Goal: Transaction & Acquisition: Download file/media

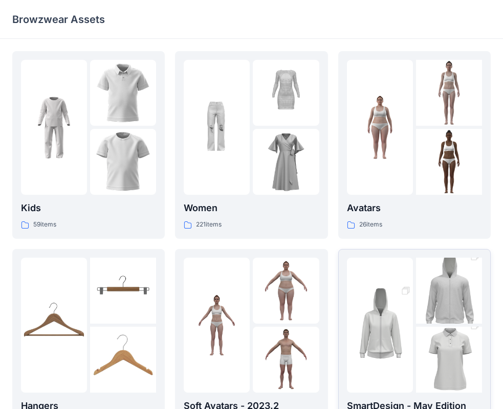
click at [416, 313] on img at bounding box center [449, 291] width 66 height 99
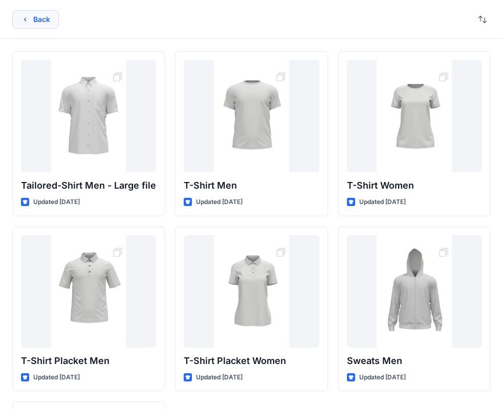
click at [47, 15] on button "Back" at bounding box center [35, 19] width 47 height 18
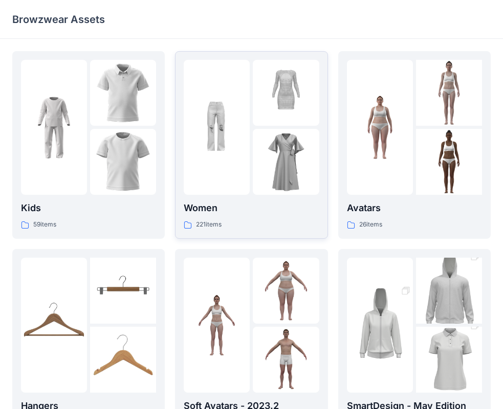
click at [231, 138] on img at bounding box center [217, 128] width 66 height 66
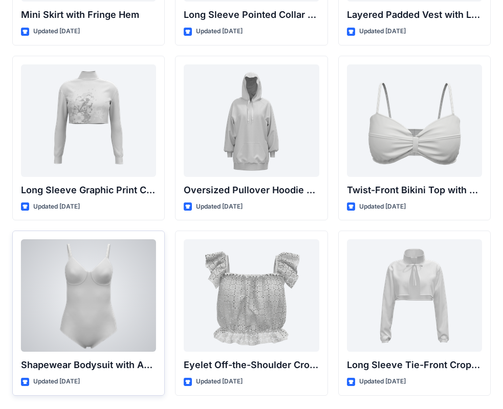
scroll to position [3187, 0]
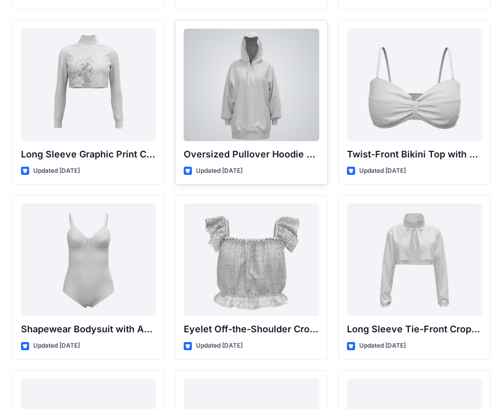
click at [271, 64] on div at bounding box center [251, 85] width 135 height 113
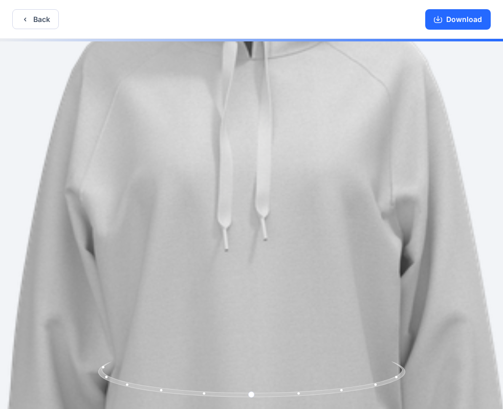
click at [269, 183] on img at bounding box center [252, 225] width 1038 height 1038
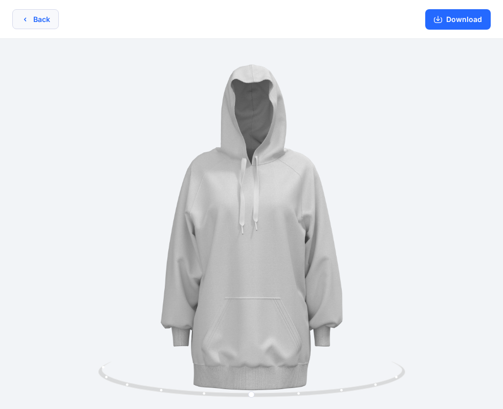
click at [48, 17] on button "Back" at bounding box center [35, 19] width 47 height 20
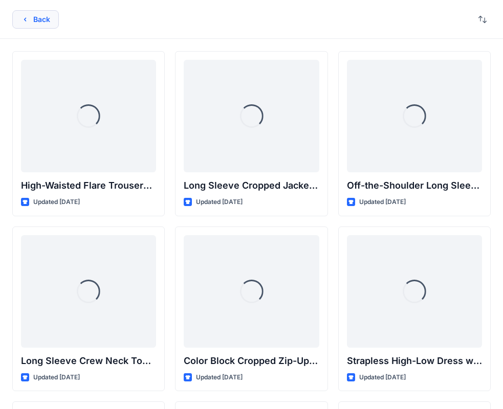
click at [31, 20] on button "Back" at bounding box center [35, 19] width 47 height 18
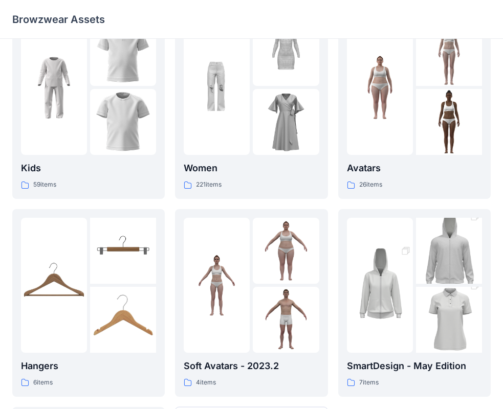
scroll to position [254, 0]
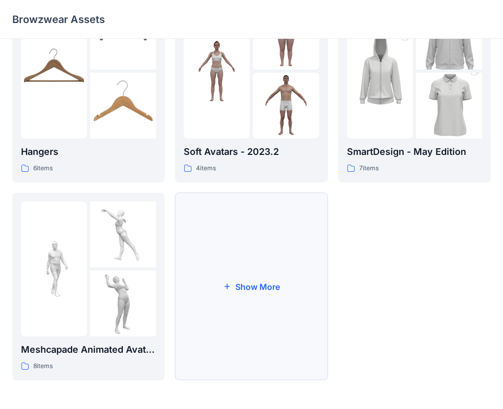
click at [246, 289] on button "Show More" at bounding box center [251, 287] width 153 height 188
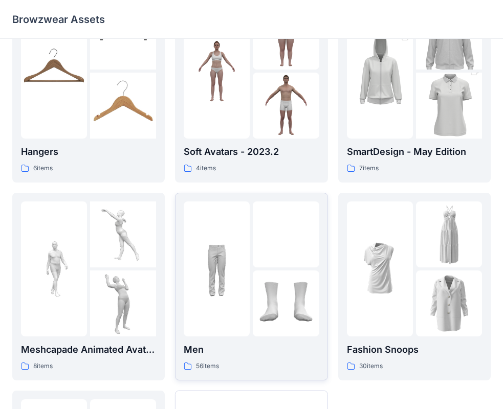
scroll to position [306, 0]
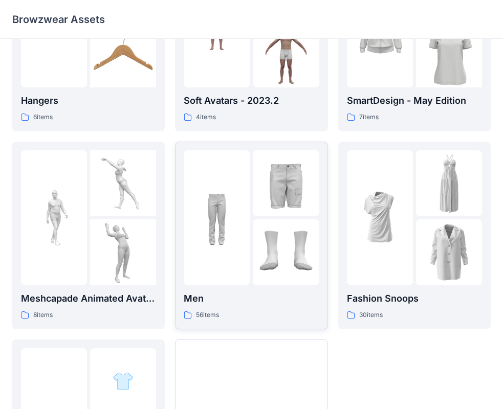
click at [248, 280] on div at bounding box center [217, 217] width 66 height 135
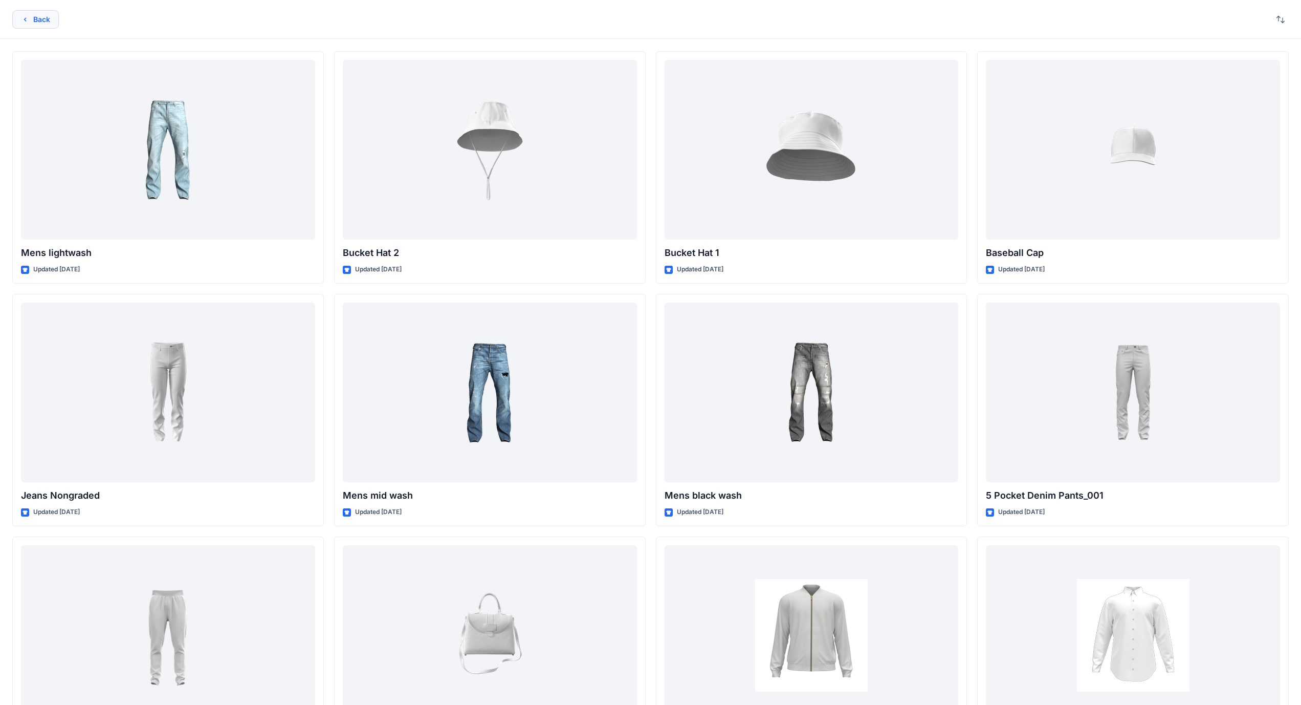
click at [43, 25] on button "Back" at bounding box center [35, 19] width 47 height 18
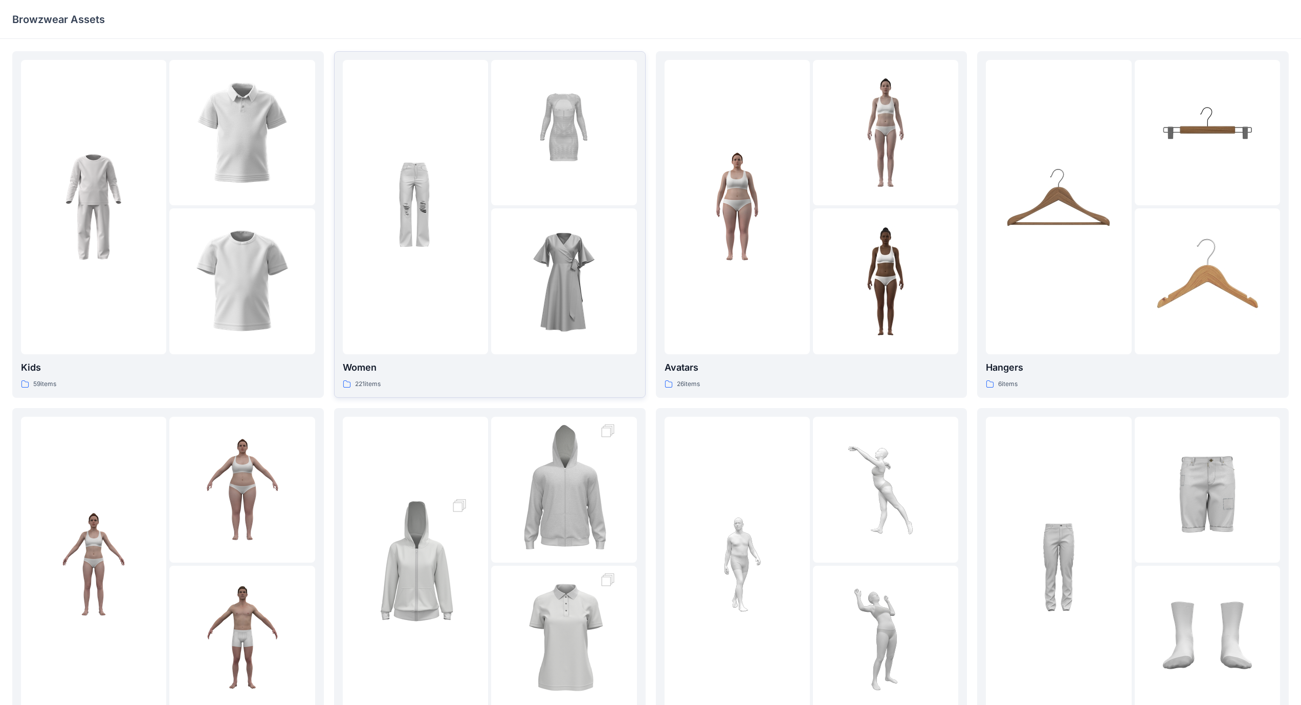
click at [401, 320] on div at bounding box center [415, 207] width 145 height 294
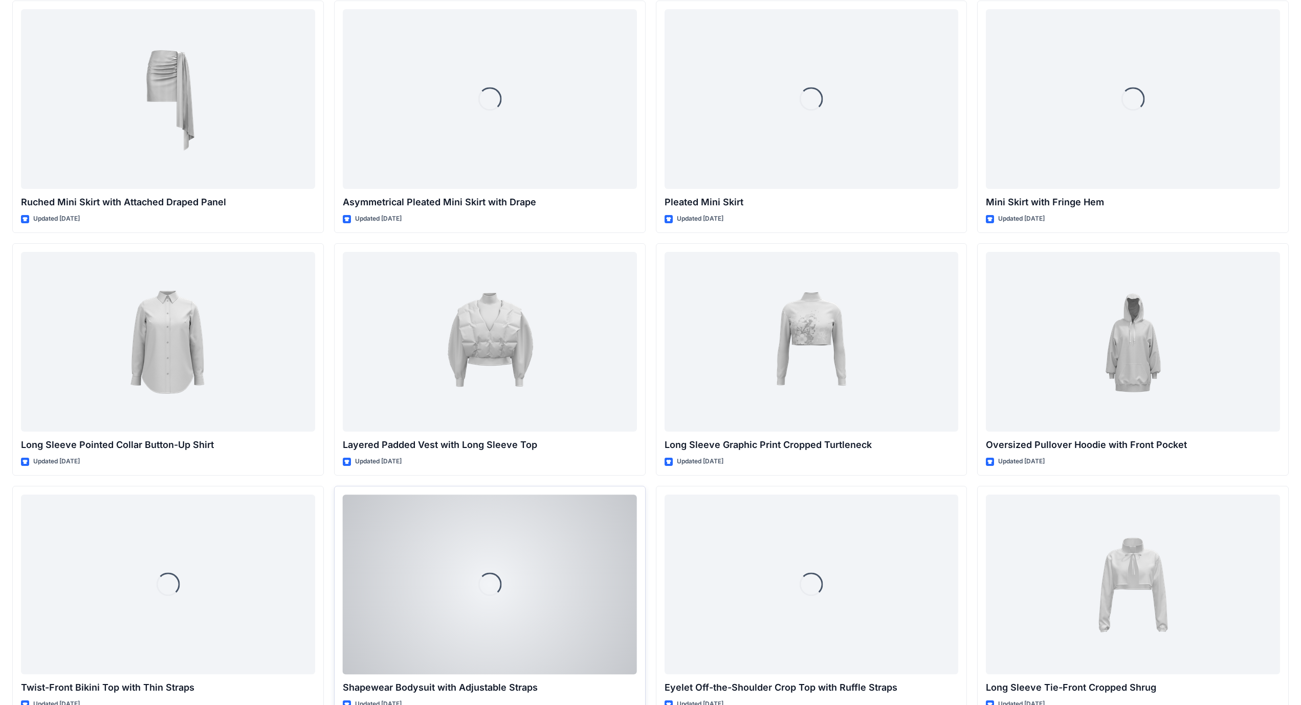
scroll to position [3012, 0]
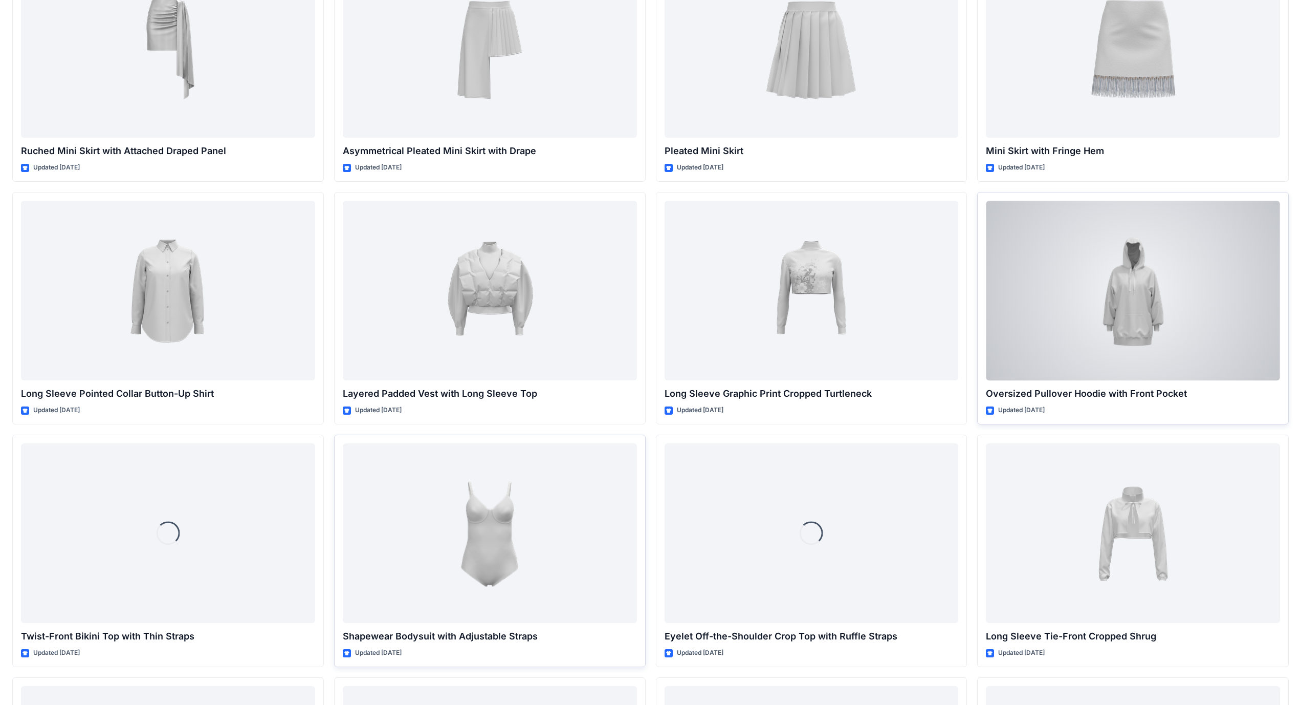
click at [511, 318] on div at bounding box center [1133, 291] width 294 height 180
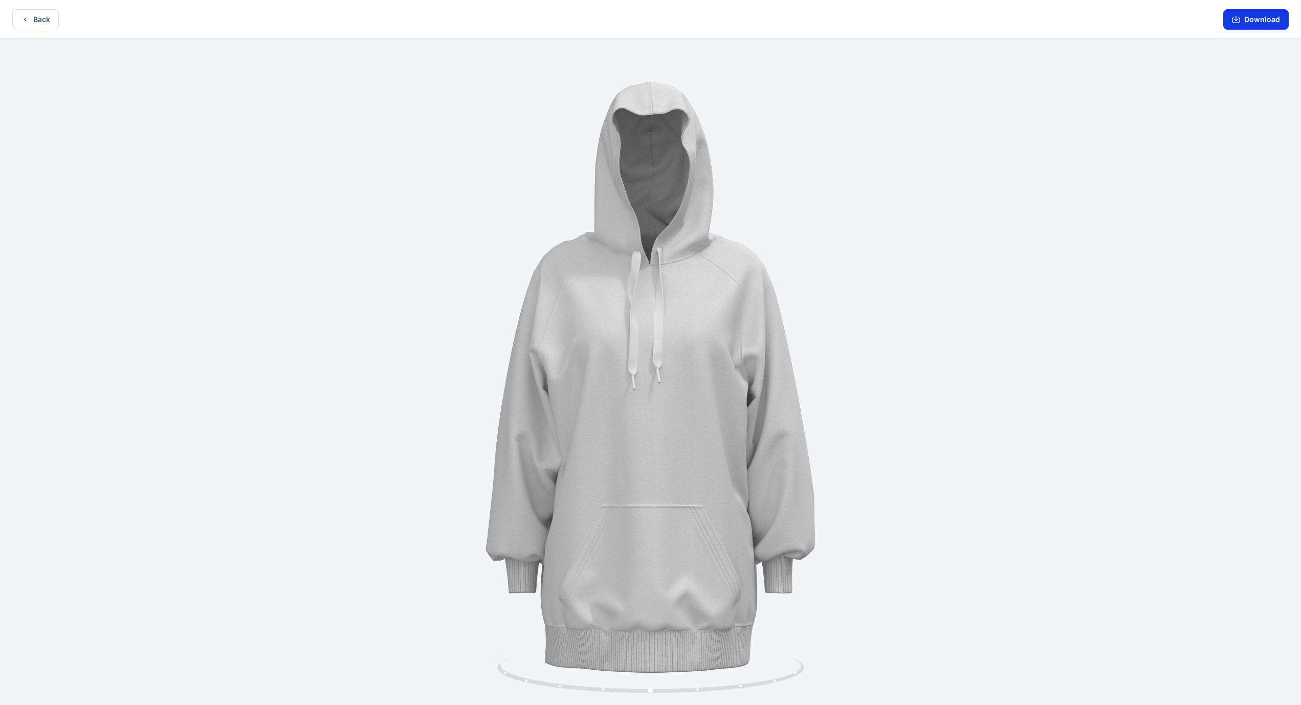
click at [511, 26] on button "Download" at bounding box center [1257, 19] width 66 height 20
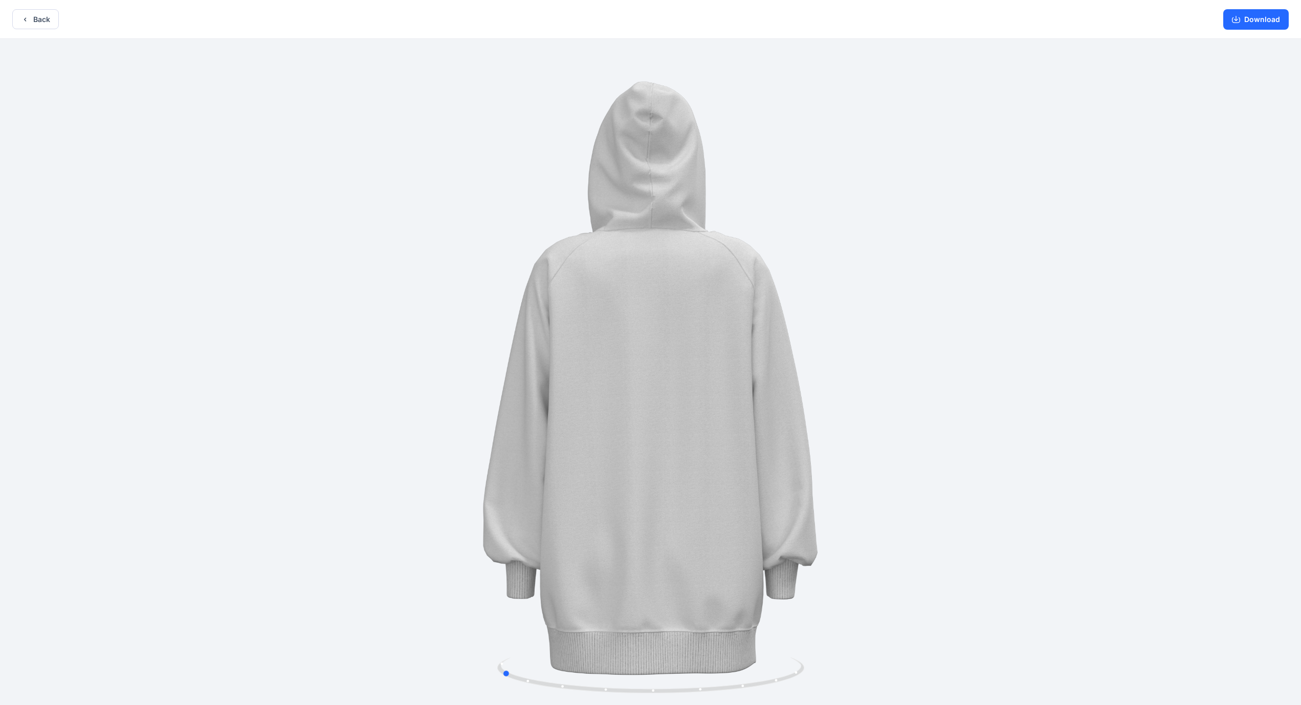
drag, startPoint x: 776, startPoint y: 676, endPoint x: 626, endPoint y: 653, distance: 151.2
click at [511, 409] on div at bounding box center [650, 373] width 1301 height 668
click at [29, 24] on button "Back" at bounding box center [35, 19] width 47 height 20
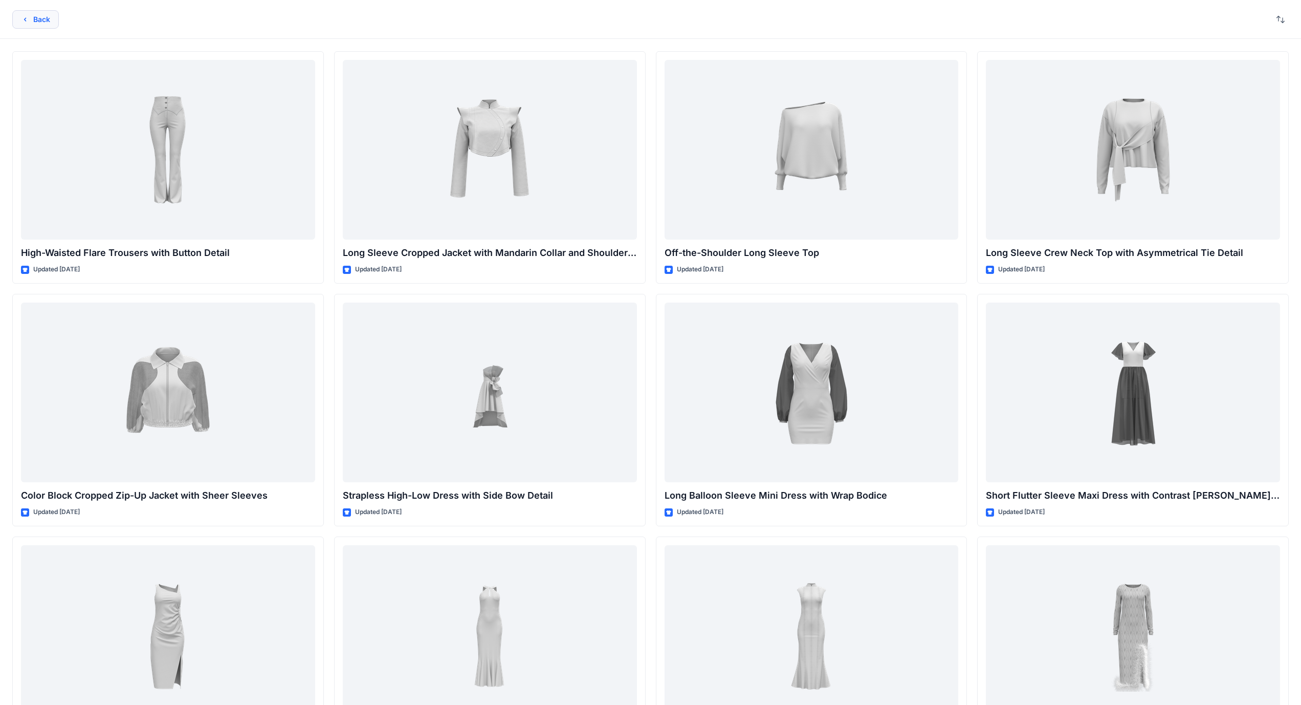
click at [45, 20] on button "Back" at bounding box center [35, 19] width 47 height 18
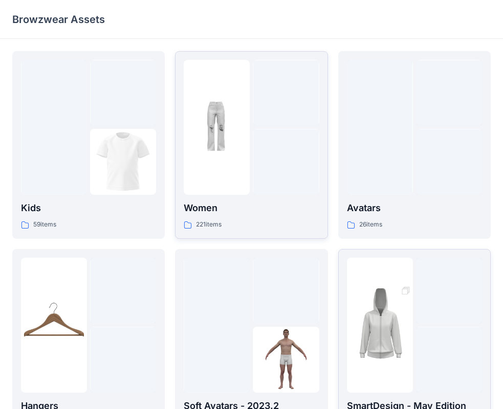
click at [382, 321] on img at bounding box center [380, 325] width 66 height 99
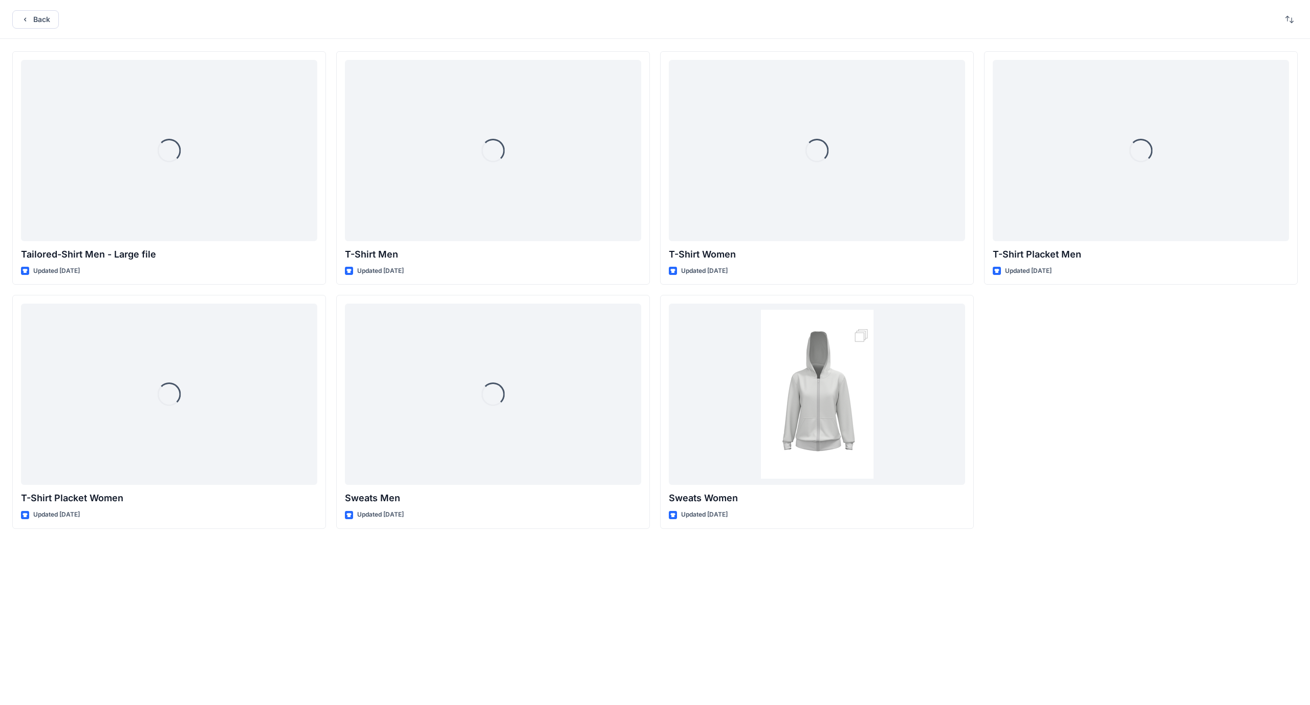
click at [511, 409] on div "Loading... Tailored-Shirt Men - Large file Updated [DATE] Loading... T-Shirt Pl…" at bounding box center [655, 355] width 1310 height 633
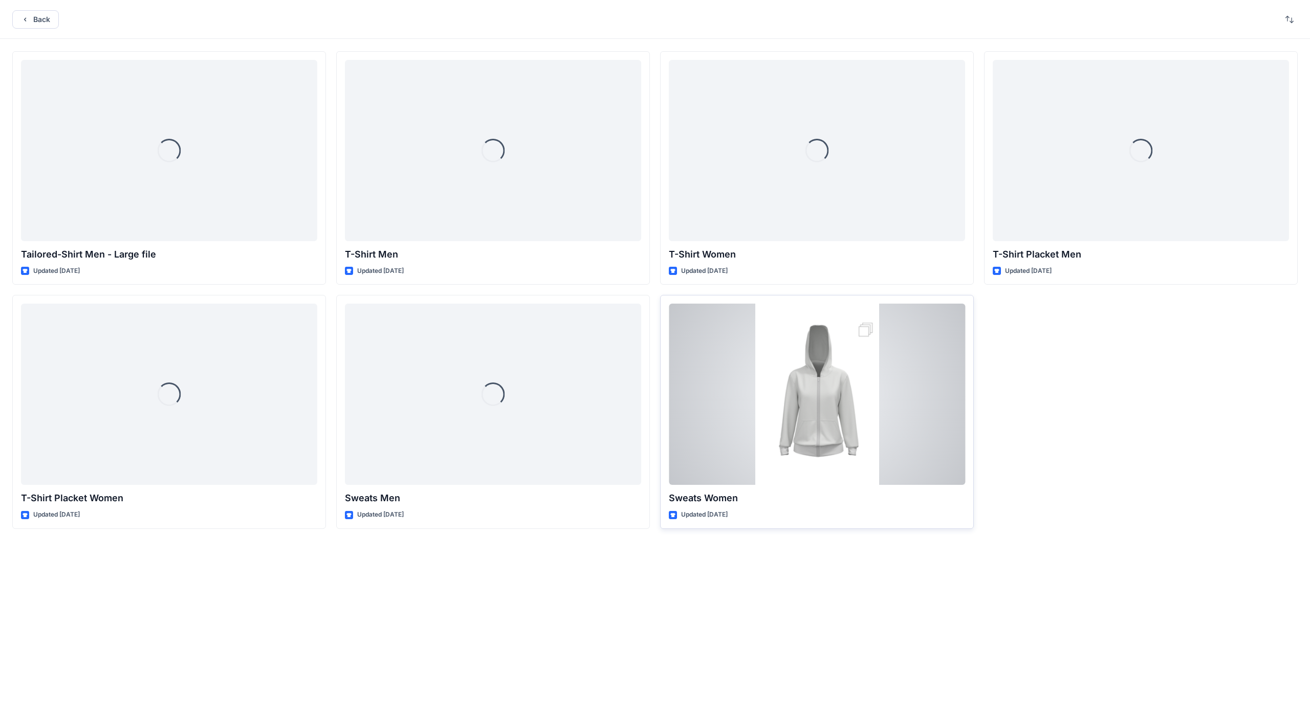
click at [511, 386] on div at bounding box center [817, 393] width 296 height 181
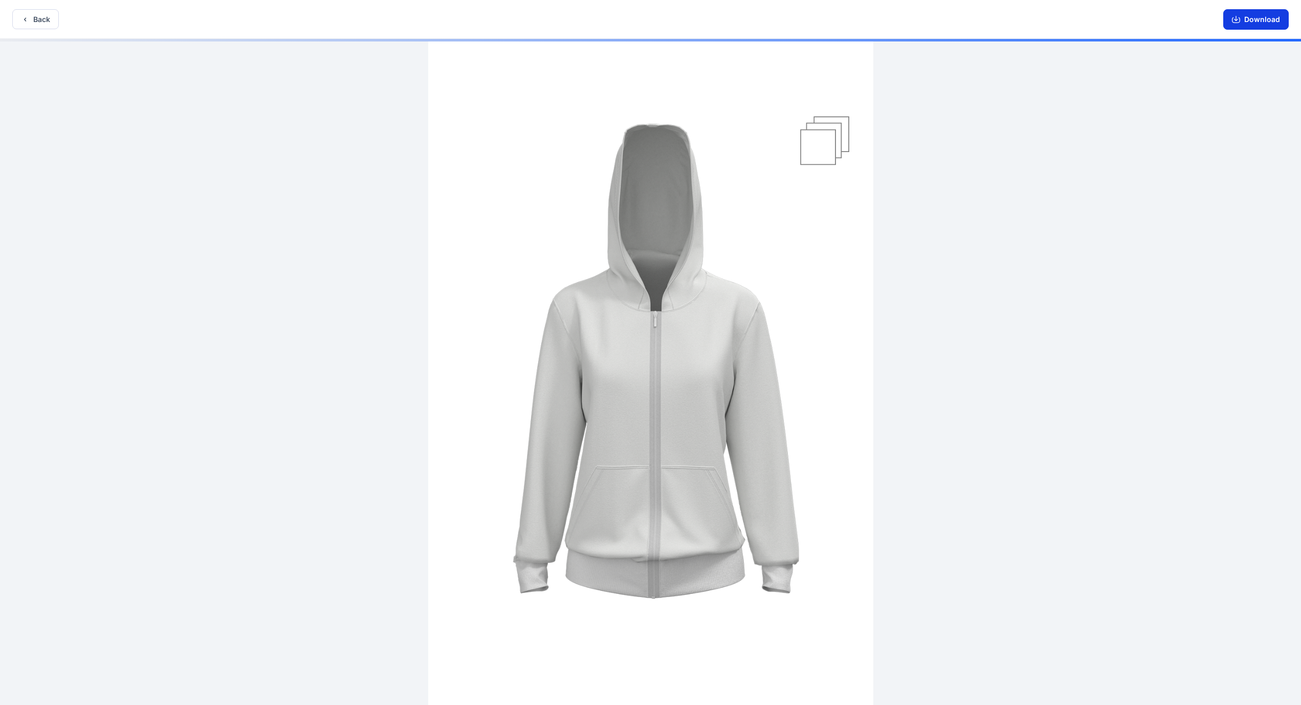
click at [511, 21] on button "Download" at bounding box center [1257, 19] width 66 height 20
click at [511, 23] on button "Download" at bounding box center [1257, 19] width 66 height 20
